Goal: Transaction & Acquisition: Purchase product/service

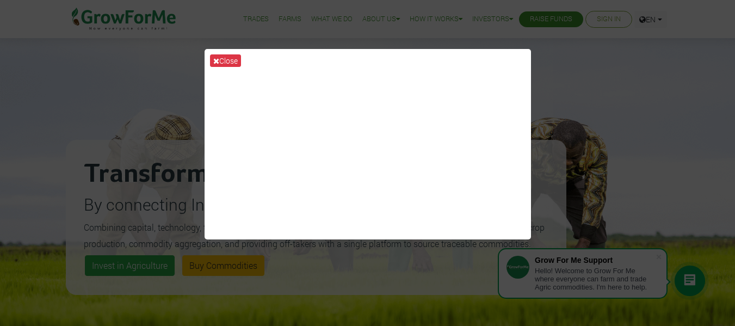
click at [560, 107] on div "Close" at bounding box center [367, 163] width 735 height 326
click at [607, 273] on div "Close" at bounding box center [367, 163] width 735 height 326
click at [552, 94] on div "Close" at bounding box center [367, 163] width 735 height 326
click at [121, 107] on div "Close" at bounding box center [367, 163] width 735 height 326
click at [225, 59] on button "Close" at bounding box center [225, 60] width 31 height 13
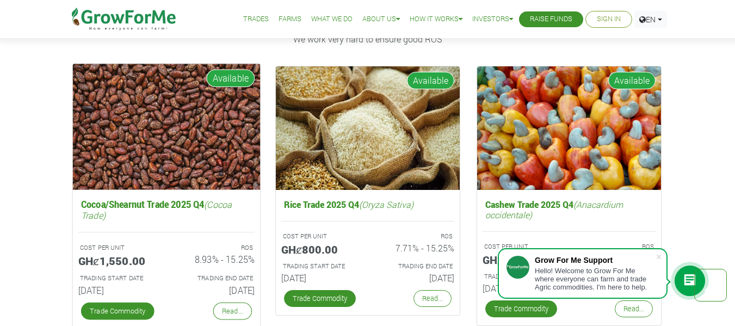
scroll to position [1469, 0]
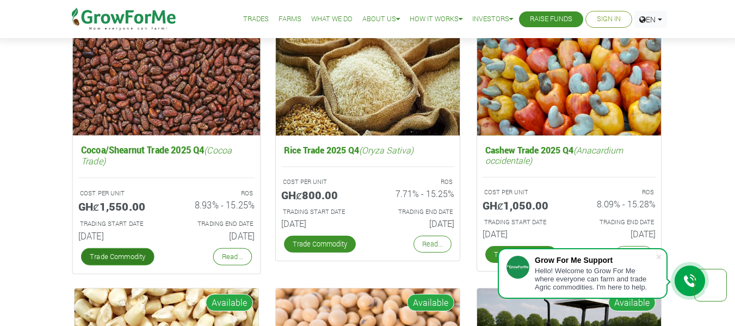
click at [138, 258] on link "Trade Commodity" at bounding box center [117, 256] width 73 height 17
